Goal: Check status: Check status

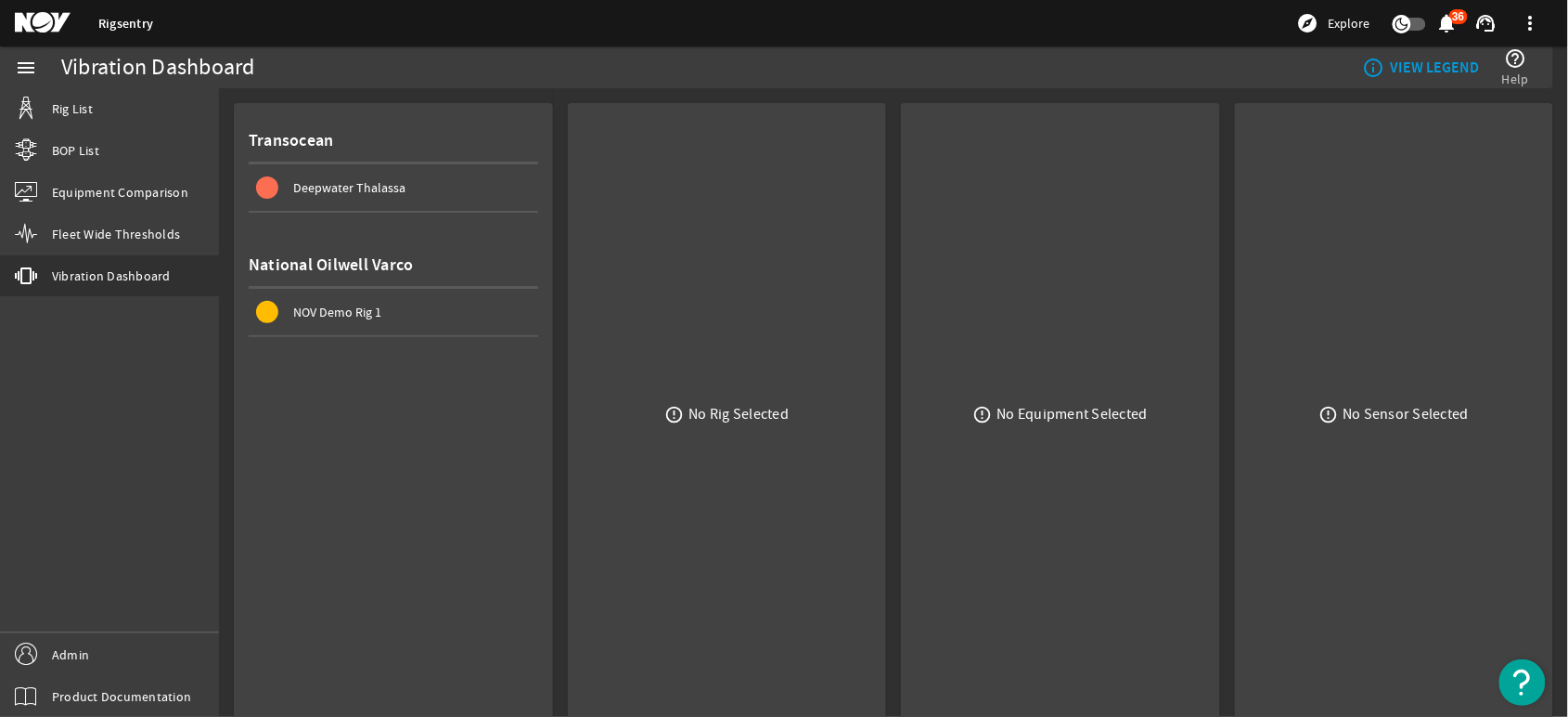
click at [372, 182] on span "Deepwater Thalassa" at bounding box center [349, 188] width 112 height 17
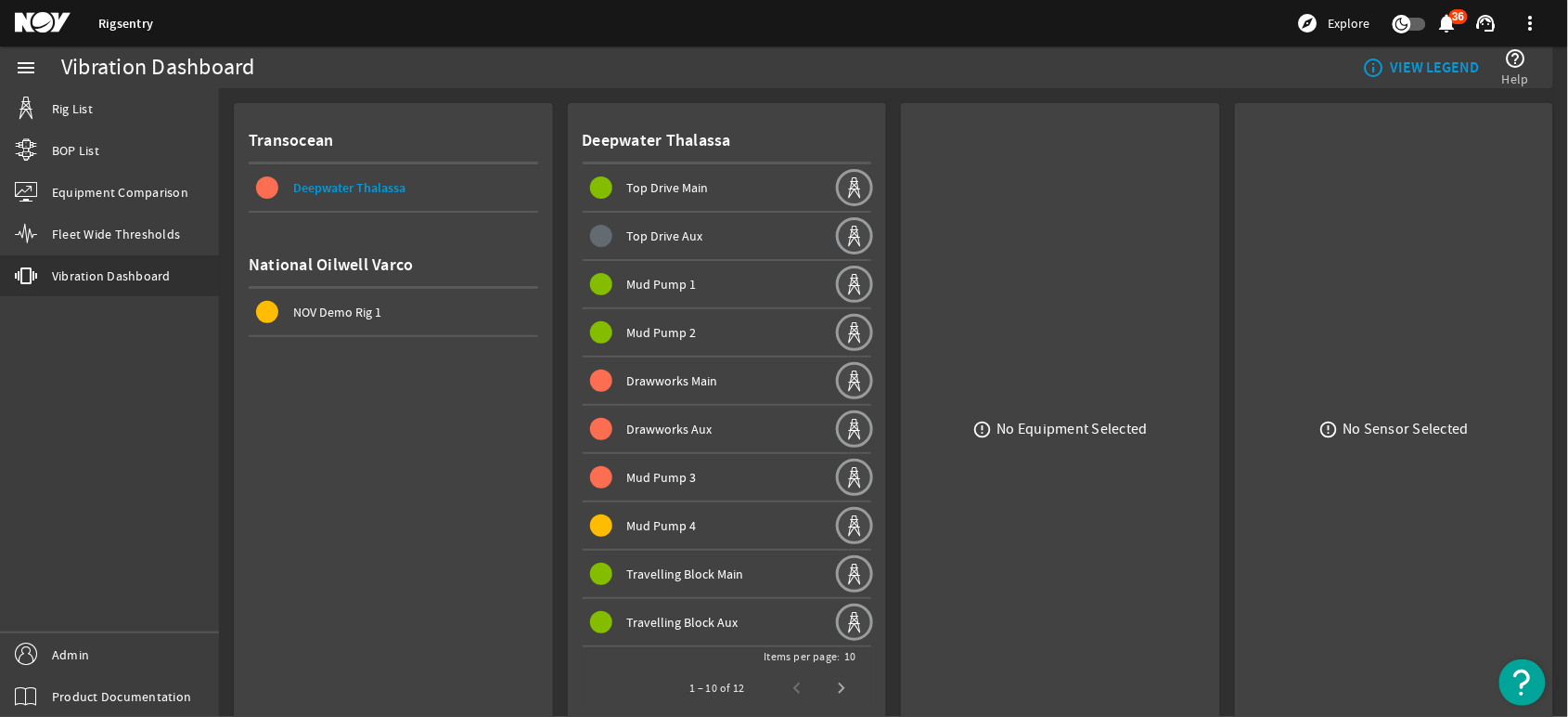
click at [648, 190] on span "Top Drive Main" at bounding box center [668, 188] width 82 height 17
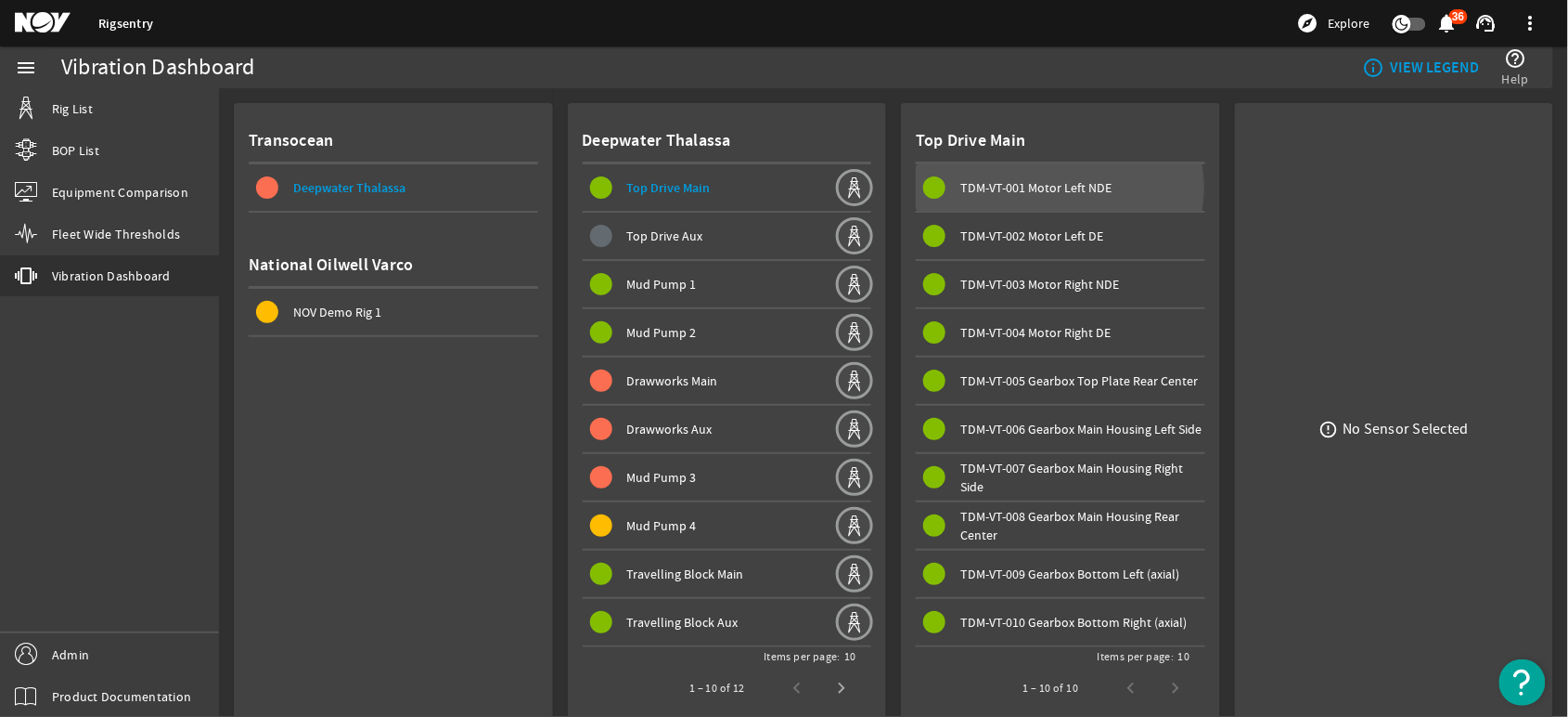
click at [1051, 187] on span "TDM-VT-001 Motor Left NDE" at bounding box center [1036, 188] width 151 height 17
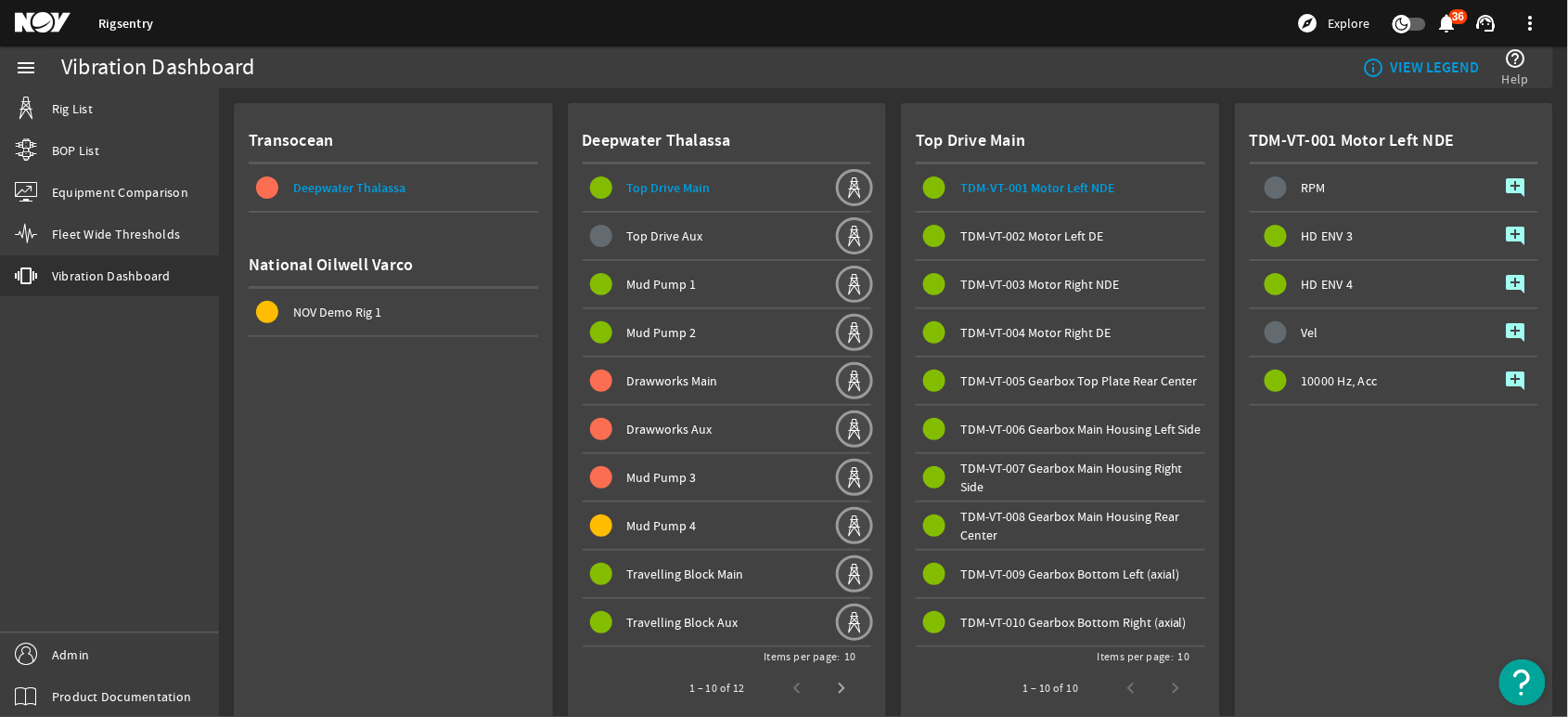
click at [1336, 285] on span "HD ENV 4" at bounding box center [1327, 284] width 52 height 13
